Goal: Information Seeking & Learning: Learn about a topic

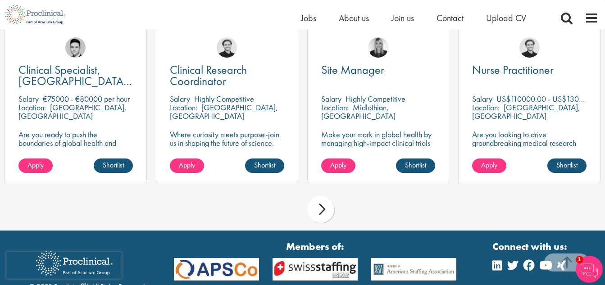
scroll to position [676, 0]
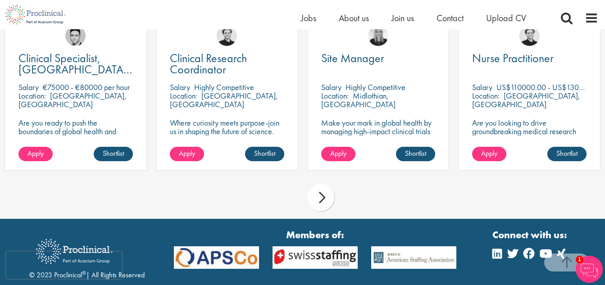
click at [321, 185] on div "next" at bounding box center [320, 197] width 27 height 27
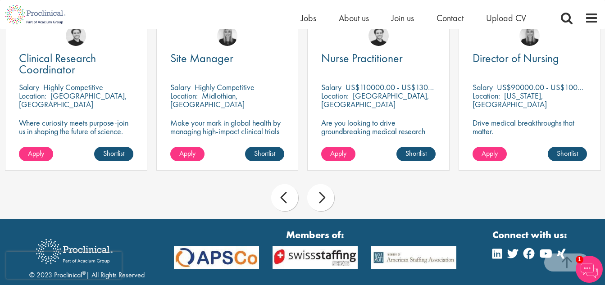
click at [321, 185] on div "next" at bounding box center [320, 197] width 27 height 27
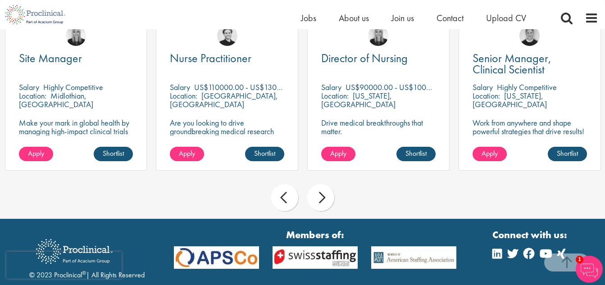
click at [321, 185] on div "next" at bounding box center [320, 197] width 27 height 27
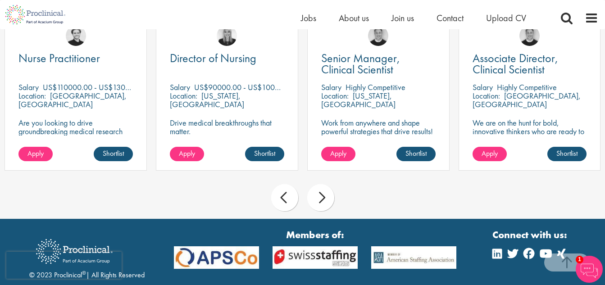
click at [321, 185] on div "next" at bounding box center [320, 197] width 27 height 27
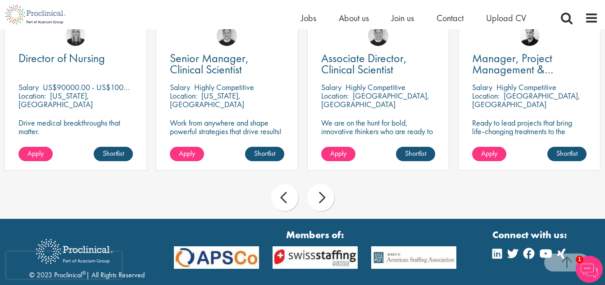
click at [321, 185] on div "next" at bounding box center [320, 197] width 27 height 27
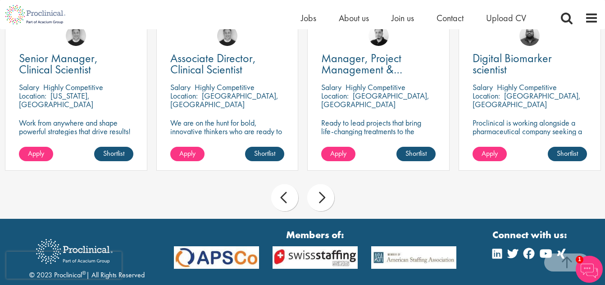
click at [321, 185] on div "next" at bounding box center [320, 197] width 27 height 27
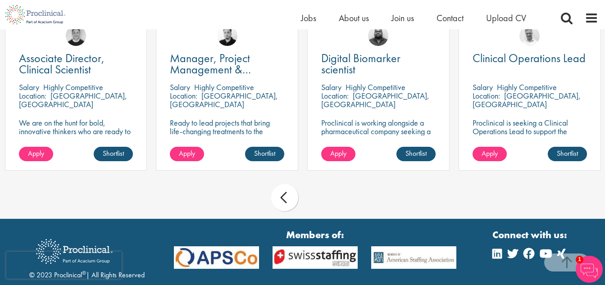
click at [321, 185] on div "prev next" at bounding box center [302, 199] width 605 height 39
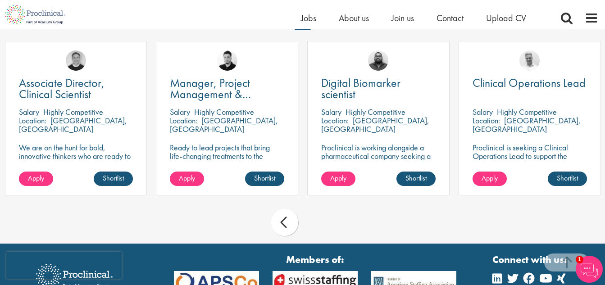
scroll to position [631, 0]
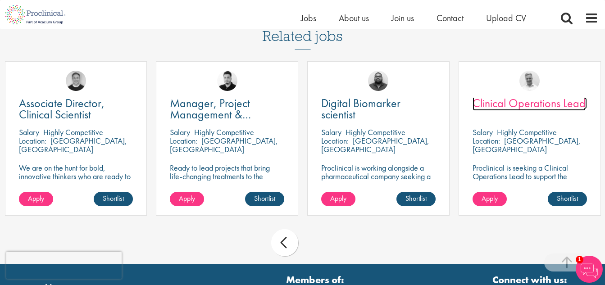
click at [501, 96] on span "Clinical Operations Lead" at bounding box center [529, 103] width 113 height 15
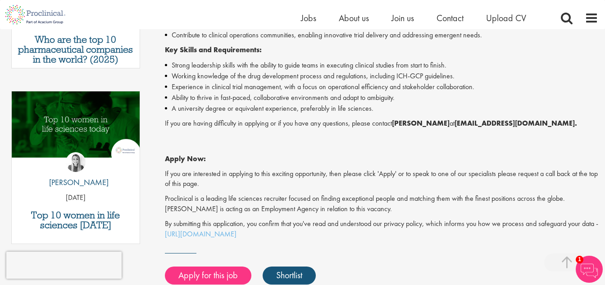
scroll to position [451, 0]
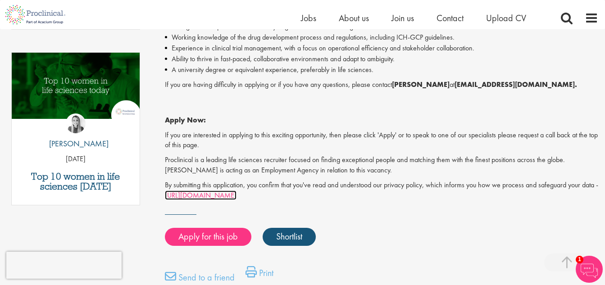
click at [219, 197] on link "[URL][DOMAIN_NAME]" at bounding box center [201, 195] width 72 height 9
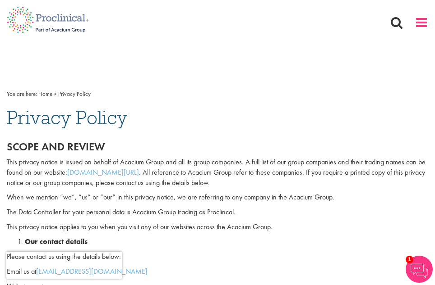
click at [424, 20] on span at bounding box center [421, 23] width 14 height 14
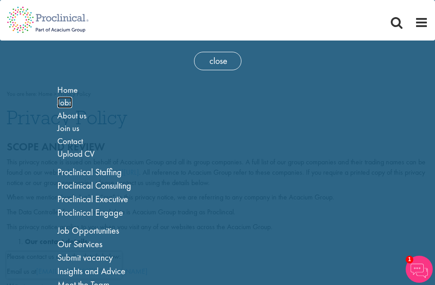
click at [63, 100] on span "Jobs" at bounding box center [64, 102] width 15 height 11
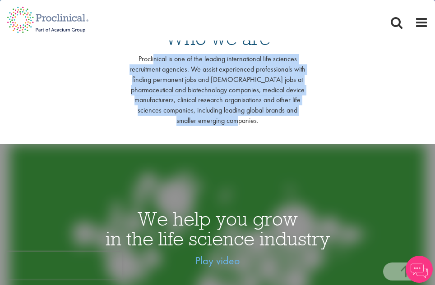
scroll to position [270, 0]
click at [139, 59] on div "Proclinical is one of the leading international life sciences recruitment agenc…" at bounding box center [217, 90] width 176 height 72
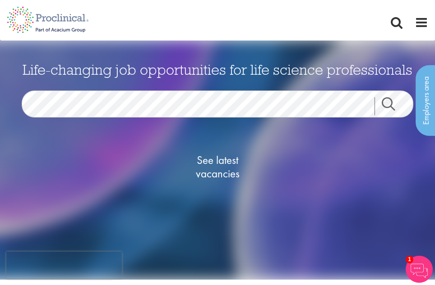
scroll to position [0, 0]
